Goal: Transaction & Acquisition: Purchase product/service

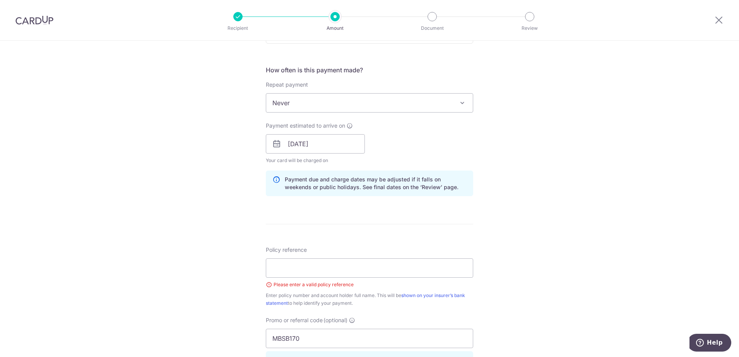
scroll to position [290, 0]
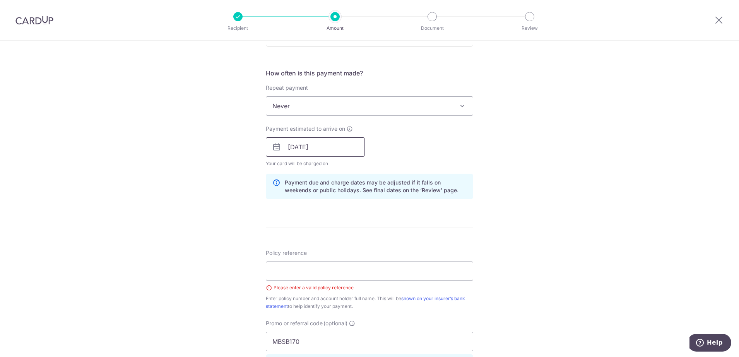
click at [347, 148] on input "[DATE]" at bounding box center [315, 146] width 99 height 19
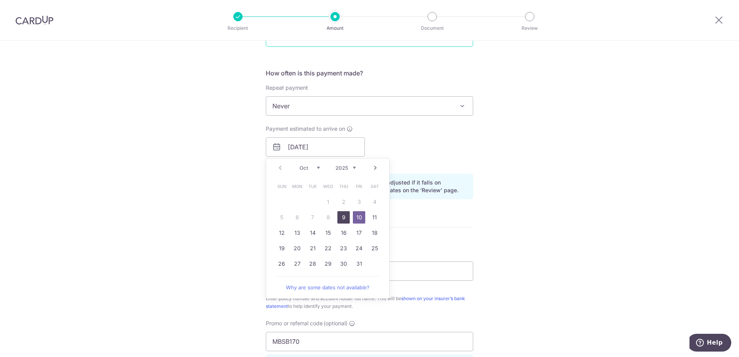
drag, startPoint x: 340, startPoint y: 222, endPoint x: 425, endPoint y: 42, distance: 198.8
click at [340, 222] on link "9" at bounding box center [343, 217] width 12 height 12
type input "[DATE]"
